Goal: Transaction & Acquisition: Purchase product/service

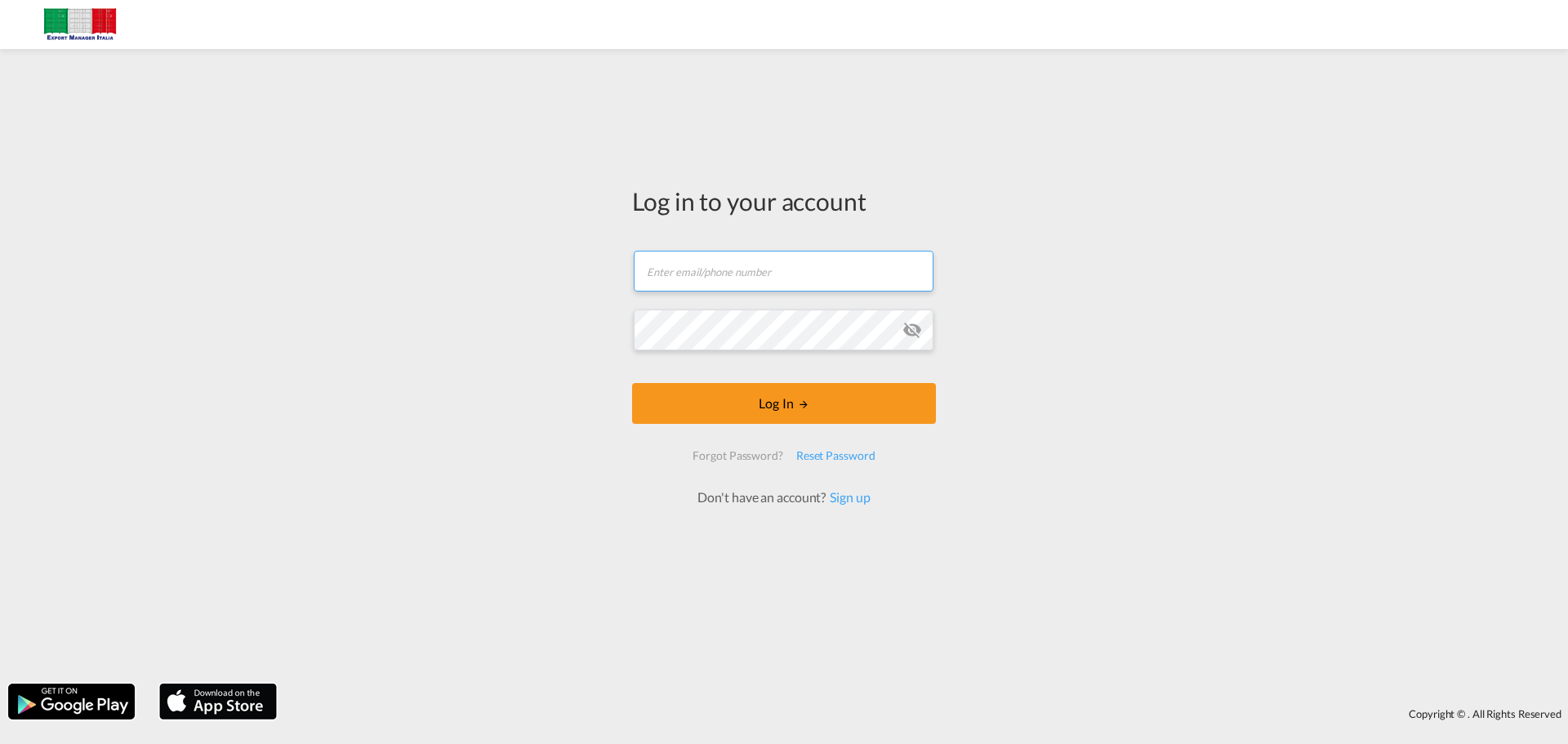
click at [674, 281] on input "text" at bounding box center [783, 271] width 300 height 41
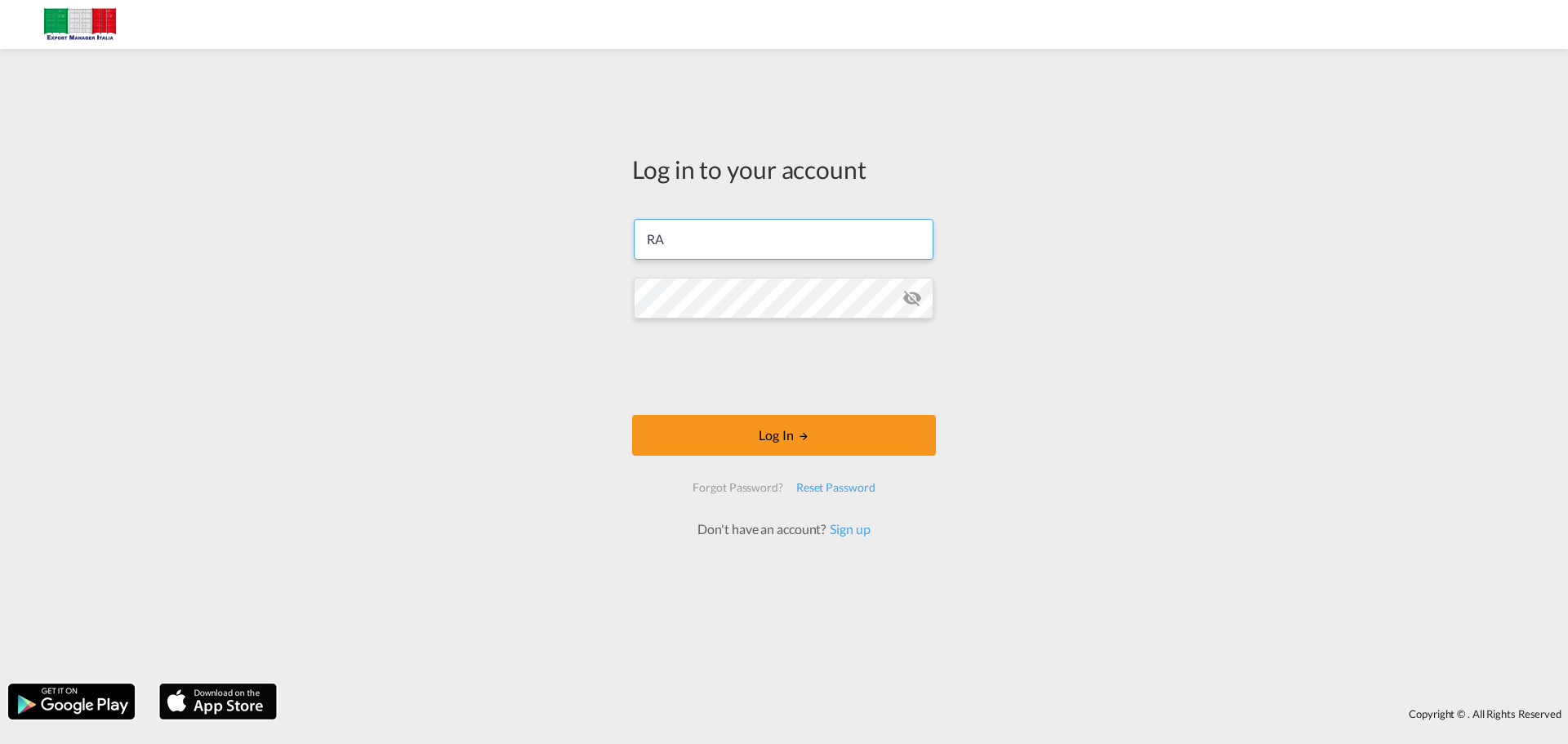
type input "R"
type input "[EMAIL_ADDRESS][DOMAIN_NAME]"
click at [913, 297] on md-icon "icon-eye-off" at bounding box center [912, 298] width 20 height 20
click at [617, 283] on div "Log in to your account [EMAIL_ADDRESS][DOMAIN_NAME] Log In Forgot Password? Res…" at bounding box center [784, 366] width 1568 height 618
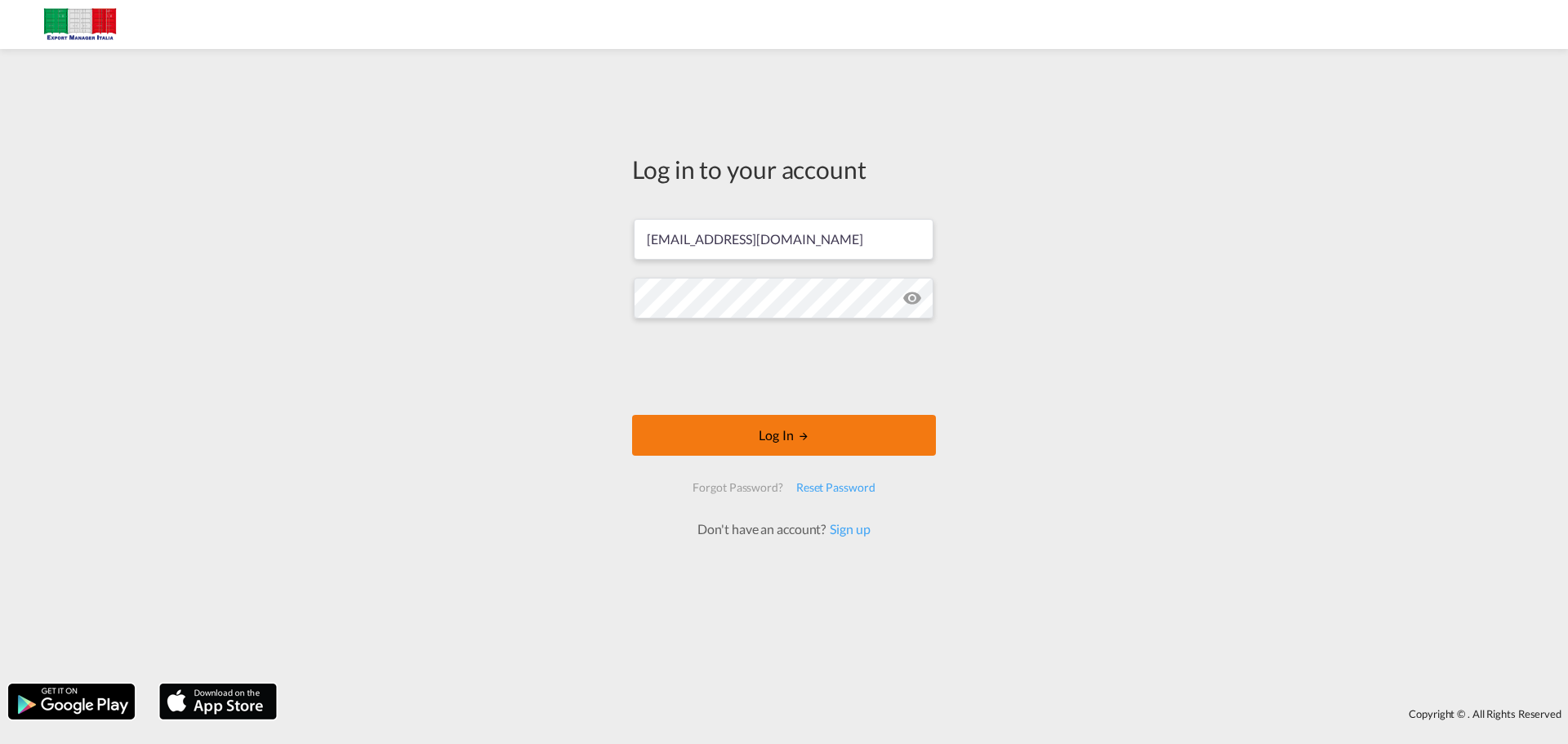
click at [799, 435] on md-icon "LOGIN" at bounding box center [804, 435] width 11 height 11
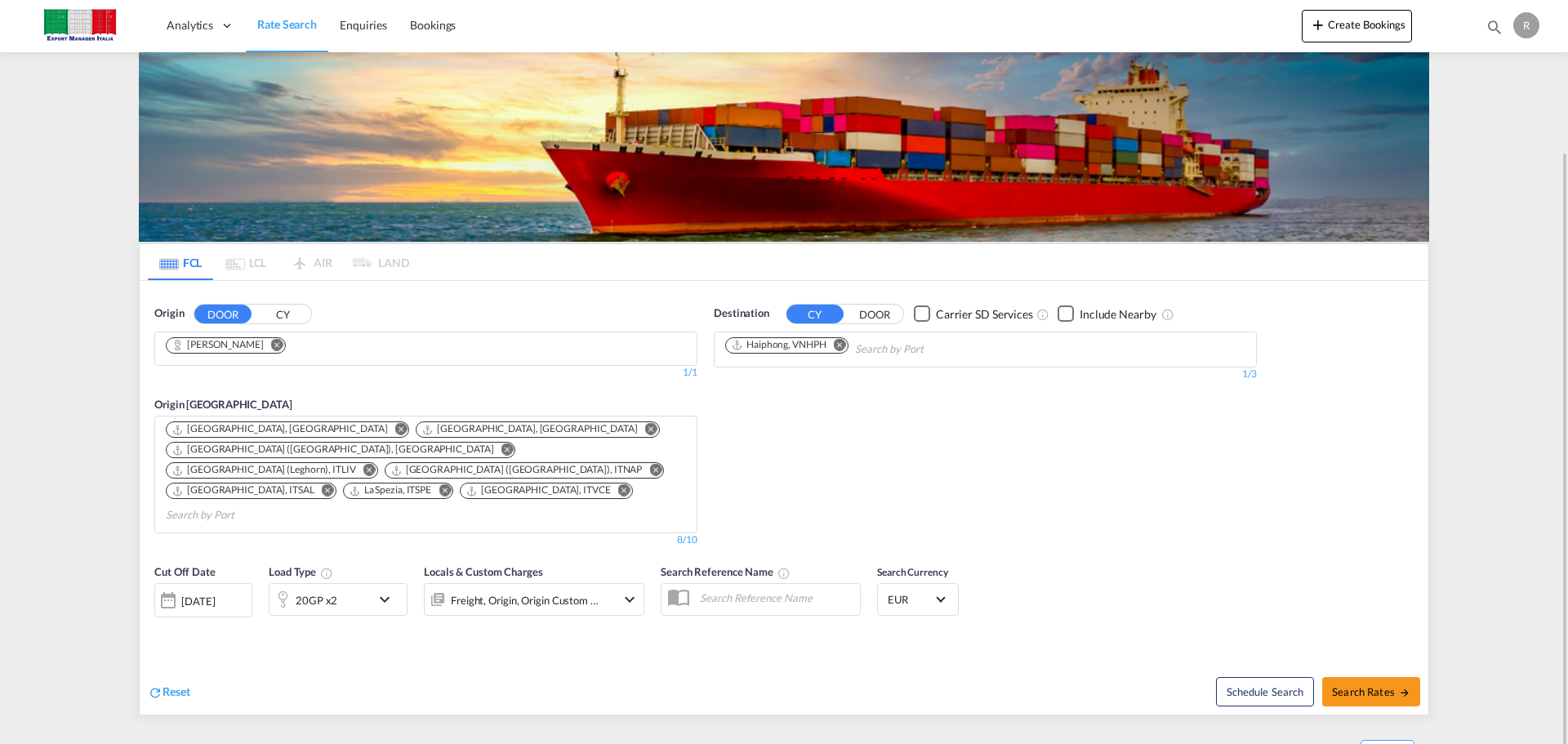
scroll to position [129, 0]
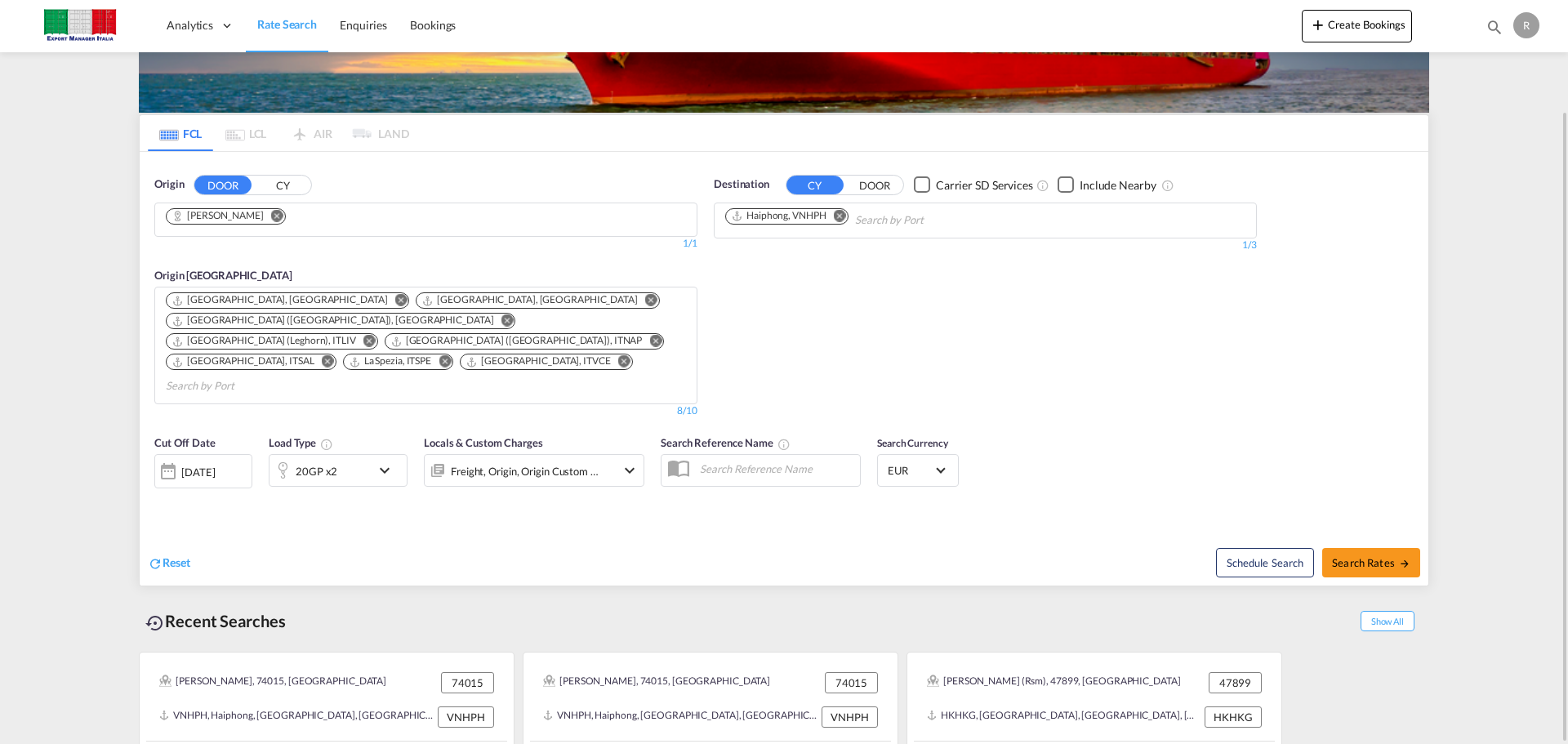
click at [321, 136] on md-pagination-wrapper "FCL LCL AIR LAND" at bounding box center [278, 133] width 261 height 36
click at [301, 125] on md-pagination-wrapper "FCL LCL AIR LAND" at bounding box center [278, 133] width 261 height 36
click at [173, 128] on md-tab-item "FCL" at bounding box center [180, 133] width 65 height 36
click at [258, 134] on md-pagination-wrapper "FCL LCL AIR LAND" at bounding box center [278, 133] width 261 height 36
drag, startPoint x: 276, startPoint y: 128, endPoint x: 261, endPoint y: 127, distance: 15.0
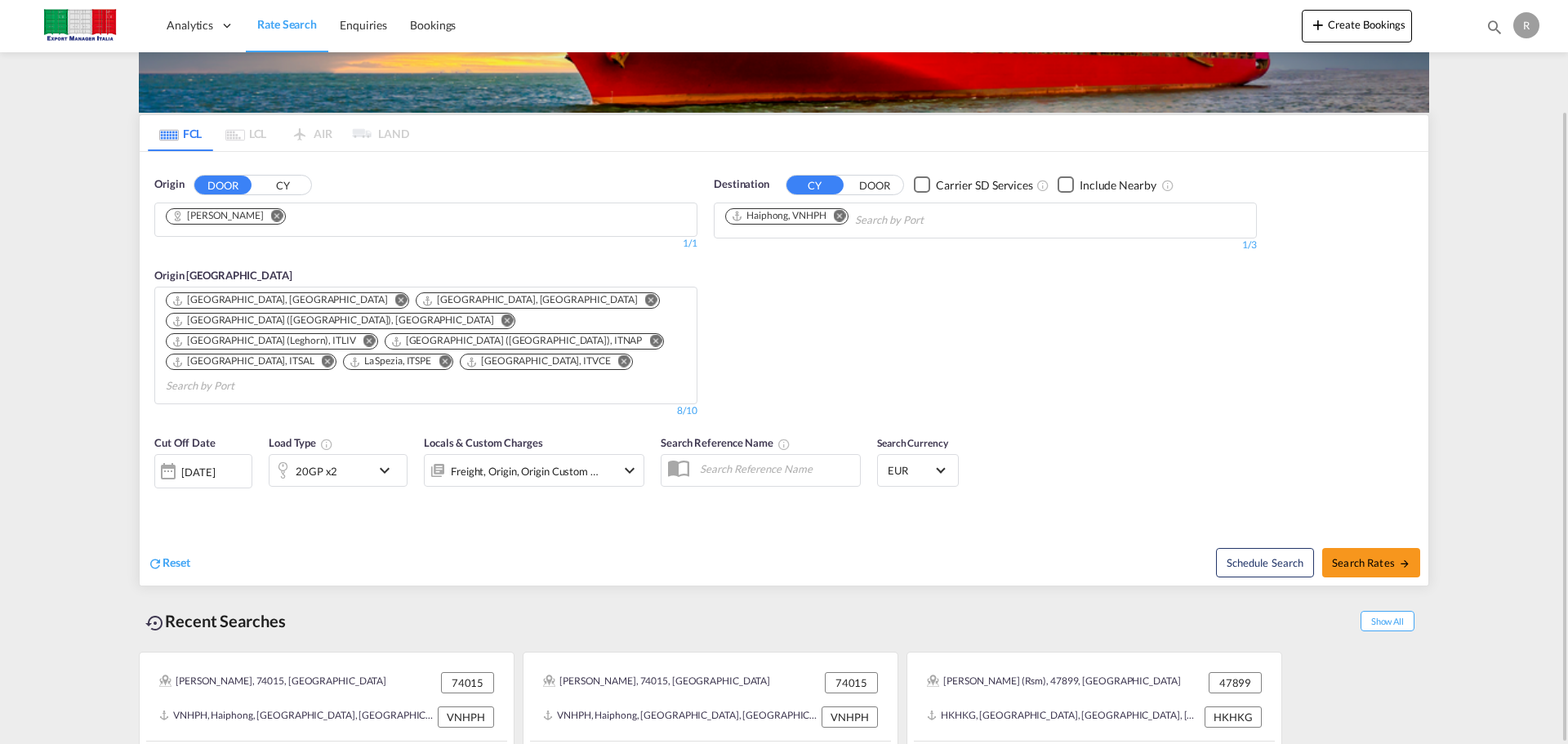
click at [275, 128] on md-pagination-wrapper "FCL LCL AIR LAND" at bounding box center [278, 133] width 261 height 36
click at [189, 131] on md-tab-item "FCL" at bounding box center [180, 133] width 65 height 36
click at [333, 135] on md-pagination-wrapper "FCL LCL AIR LAND" at bounding box center [278, 133] width 261 height 36
click at [381, 139] on md-pagination-wrapper "FCL LCL AIR LAND" at bounding box center [278, 133] width 261 height 36
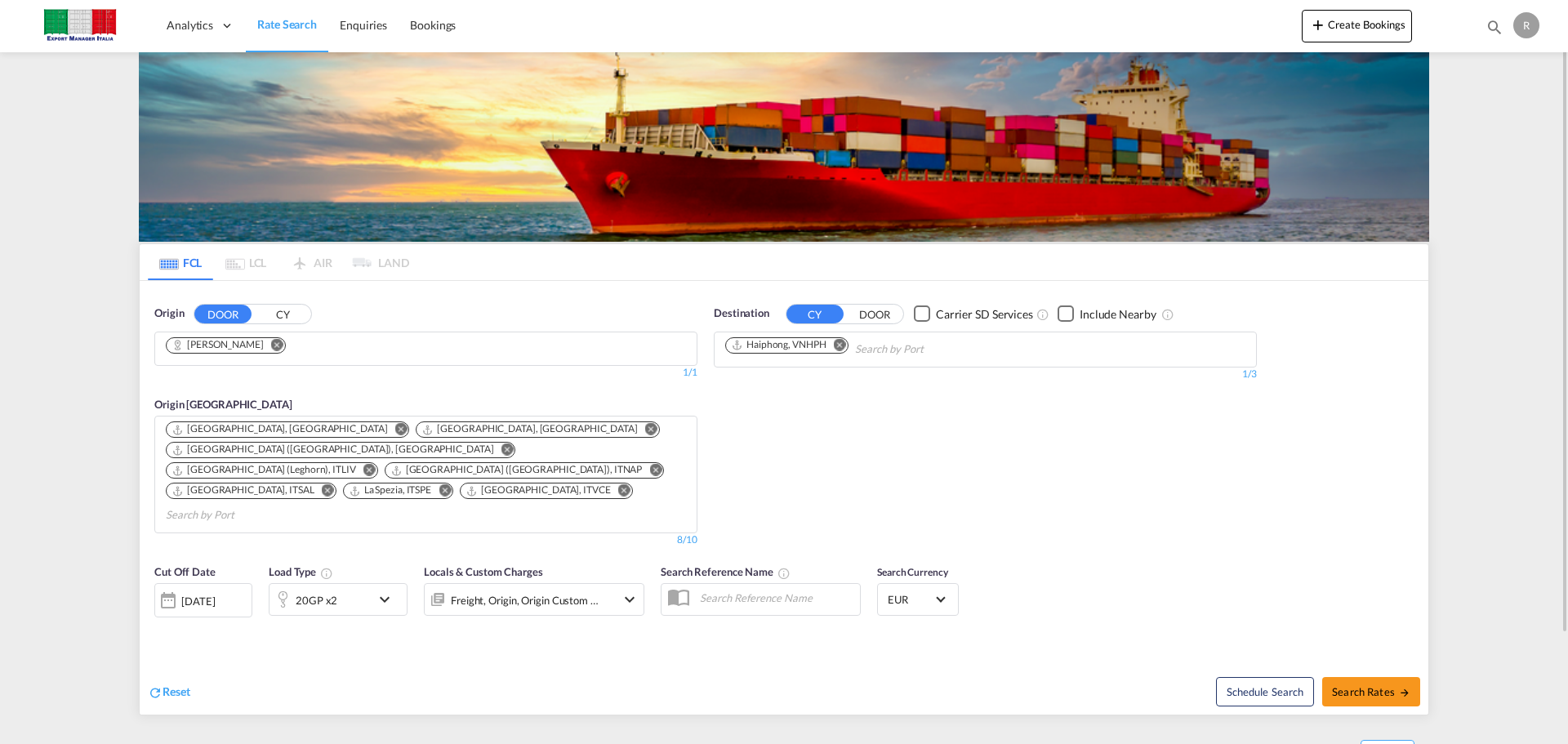
click at [252, 256] on md-pagination-wrapper "FCL LCL AIR LAND" at bounding box center [278, 262] width 261 height 36
click at [301, 262] on md-pagination-wrapper "FCL LCL AIR LAND" at bounding box center [278, 262] width 261 height 36
click at [239, 264] on md-pagination-wrapper "FCL LCL AIR LAND" at bounding box center [278, 262] width 261 height 36
drag, startPoint x: 1565, startPoint y: 323, endPoint x: 1499, endPoint y: 209, distance: 131.7
click at [1507, 204] on md-content "Analytics Dashboard Rate Search Enquiries Bookings Create Bookings Bookings Enq…" at bounding box center [784, 372] width 1568 height 744
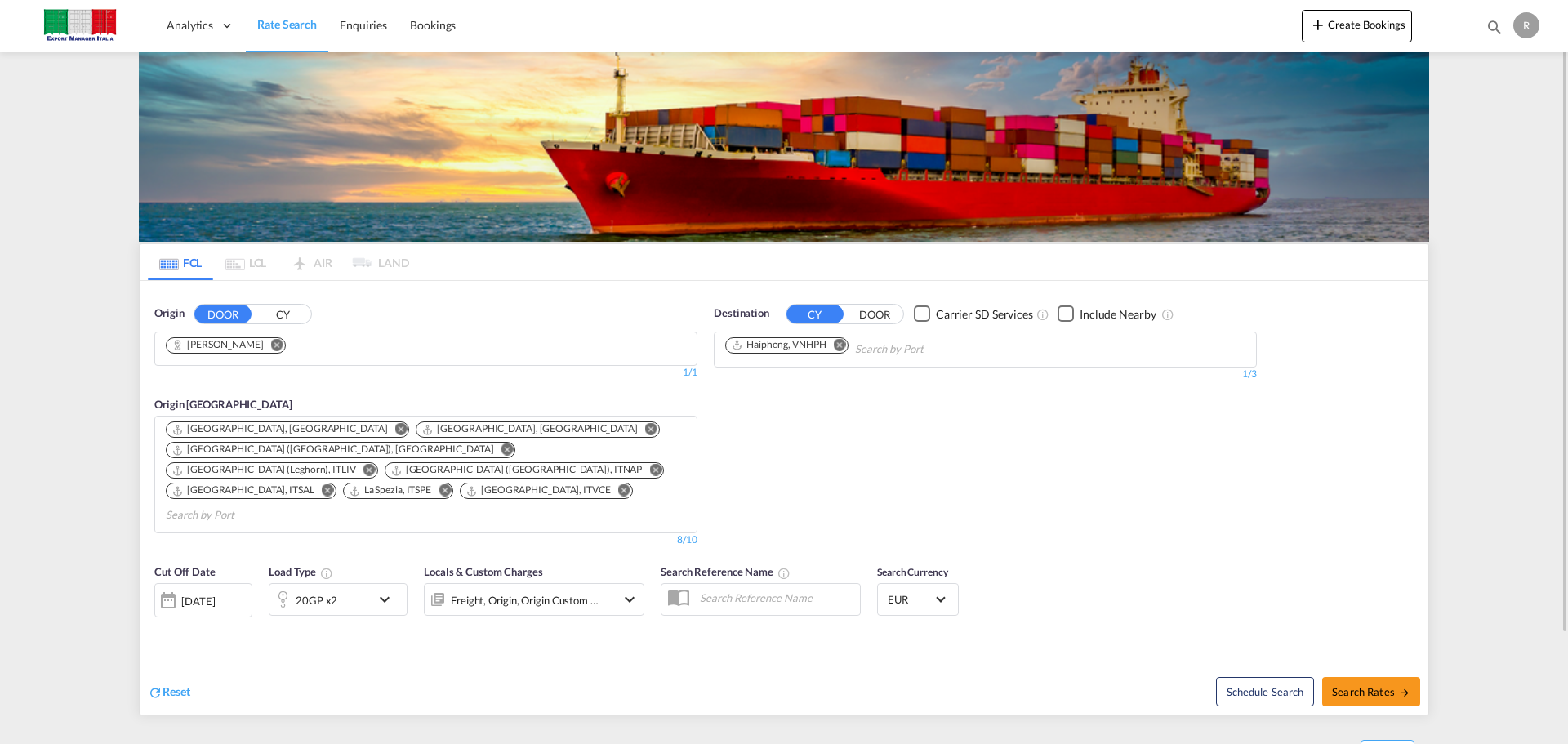
click at [270, 268] on md-pagination-wrapper "FCL LCL AIR LAND" at bounding box center [278, 262] width 261 height 36
click at [311, 263] on md-pagination-wrapper "FCL LCL AIR LAND" at bounding box center [278, 262] width 261 height 36
click at [394, 264] on md-pagination-wrapper "FCL LCL AIR LAND" at bounding box center [278, 262] width 261 height 36
